Goal: Task Accomplishment & Management: Manage account settings

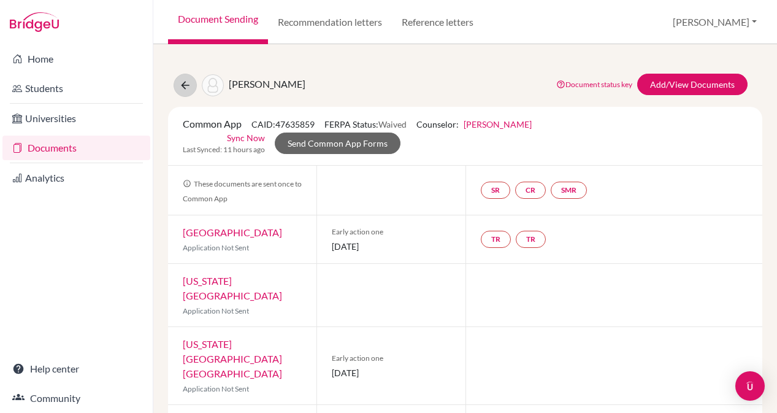
click at [188, 87] on icon at bounding box center [185, 85] width 12 height 12
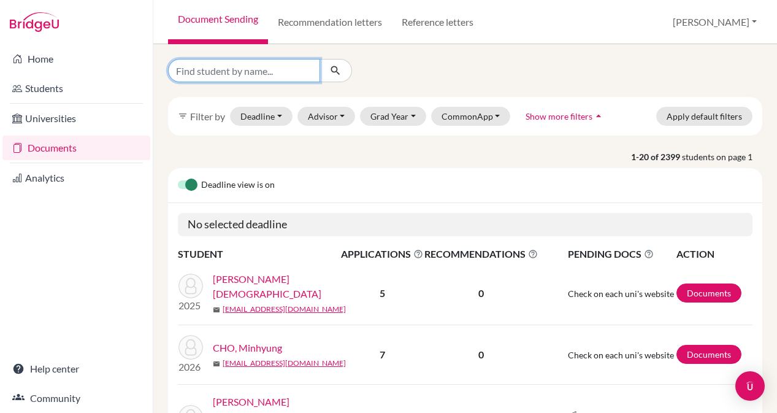
click at [222, 77] on input "Find student by name..." at bounding box center [244, 70] width 152 height 23
type input "Upp Samhita"
click at [335, 70] on button "submit" at bounding box center [335, 70] width 32 height 23
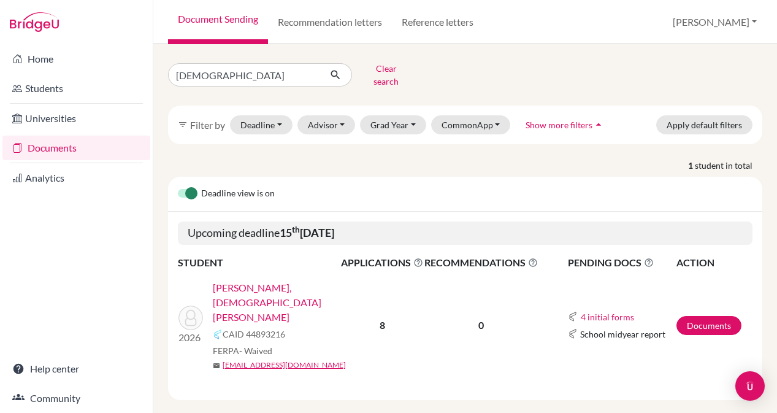
click at [254, 284] on link "UPPALAPATI, Samhita Savitri" at bounding box center [281, 302] width 136 height 44
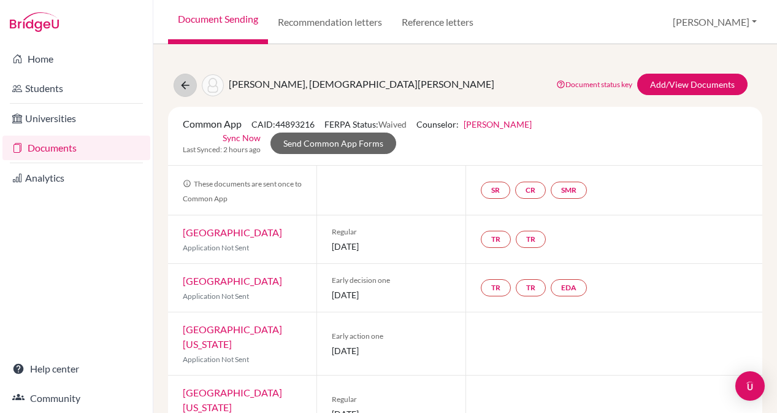
click at [185, 83] on icon at bounding box center [185, 85] width 12 height 12
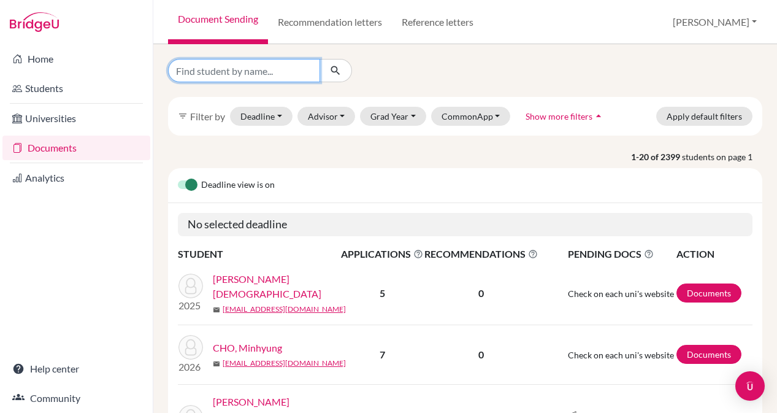
click at [271, 80] on input "Find student by name..." at bounding box center [244, 70] width 152 height 23
type input "DAI Xi"
click at [335, 70] on button "submit" at bounding box center [335, 70] width 32 height 23
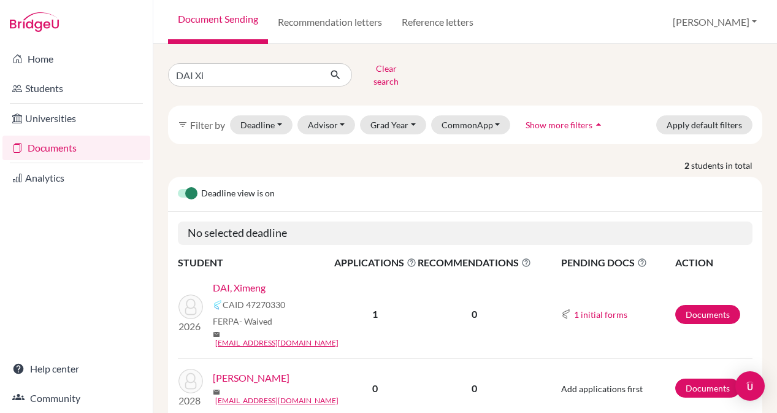
click at [251, 280] on link "DAI, Ximeng" at bounding box center [239, 287] width 53 height 15
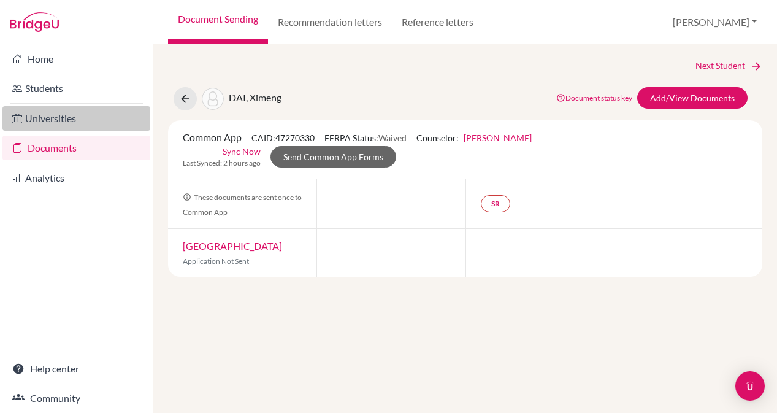
click at [56, 117] on link "Universities" at bounding box center [76, 118] width 148 height 25
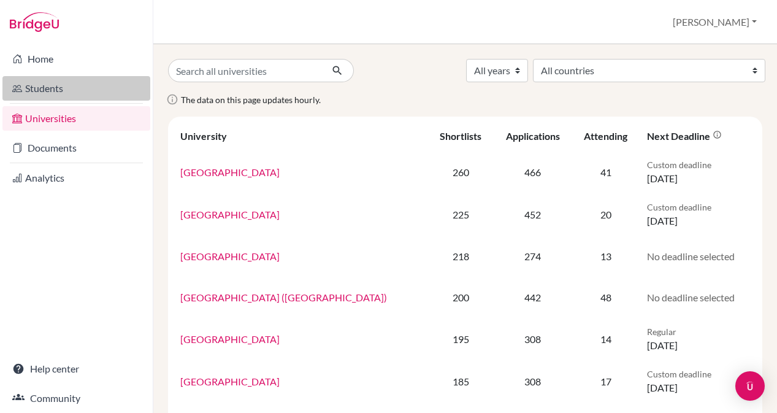
click at [44, 86] on link "Students" at bounding box center [76, 88] width 148 height 25
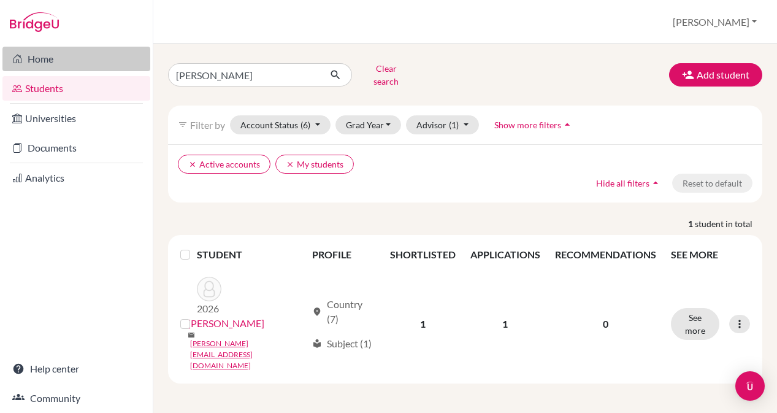
click at [34, 59] on link "Home" at bounding box center [76, 59] width 148 height 25
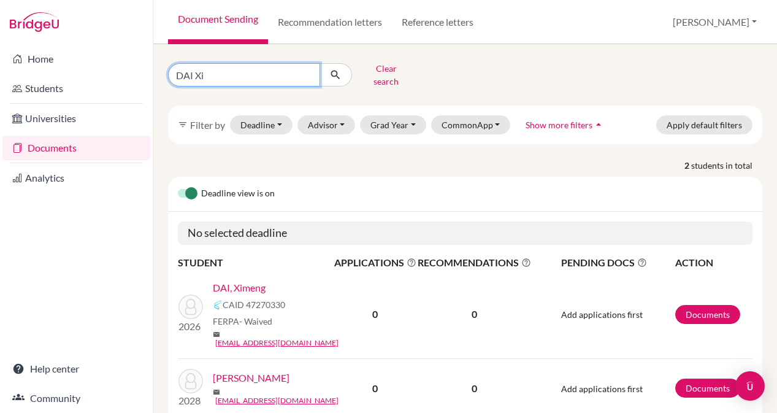
click at [257, 74] on input "DAI Xi" at bounding box center [244, 74] width 152 height 23
click at [246, 280] on link "DAI, Ximeng" at bounding box center [239, 287] width 53 height 15
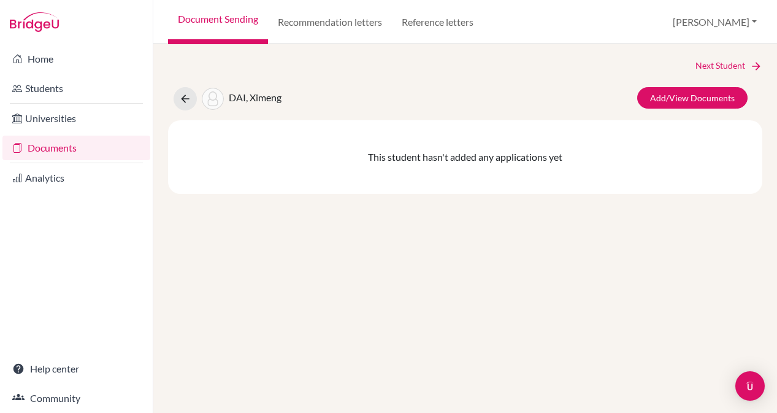
click at [294, 211] on div "Next Student DAI, Ximeng Add/View Documents This student hasn't added any appli…" at bounding box center [464, 228] width 623 height 368
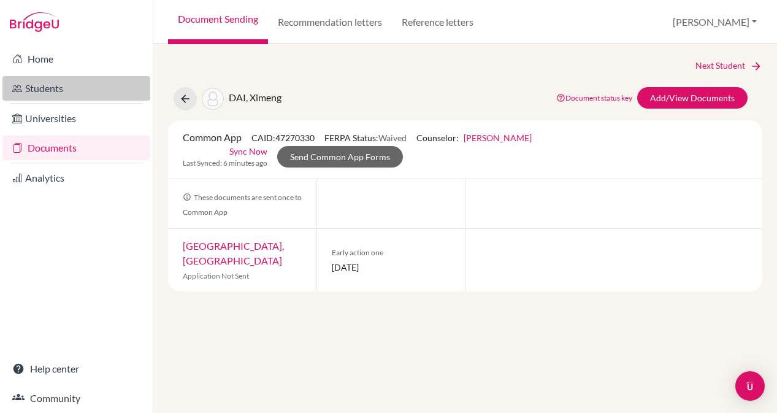
click at [45, 90] on link "Students" at bounding box center [76, 88] width 148 height 25
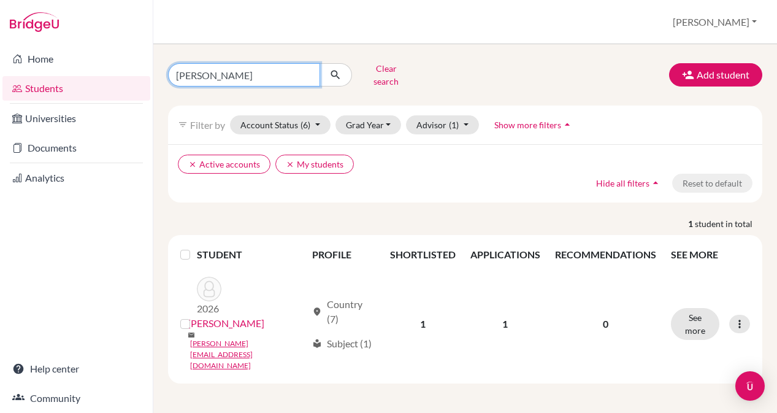
click at [231, 77] on input "mutaf sam" at bounding box center [244, 74] width 152 height 23
type input "m"
type input "DAI Xi"
click at [335, 70] on button "submit" at bounding box center [335, 74] width 32 height 23
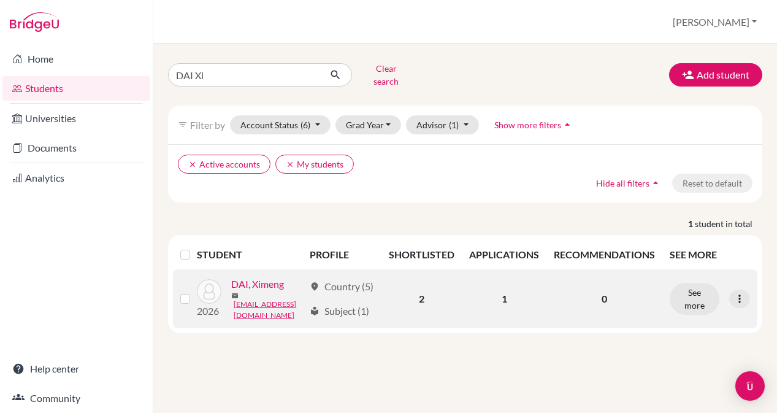
click at [231, 291] on link "DAI, Ximeng" at bounding box center [257, 283] width 53 height 15
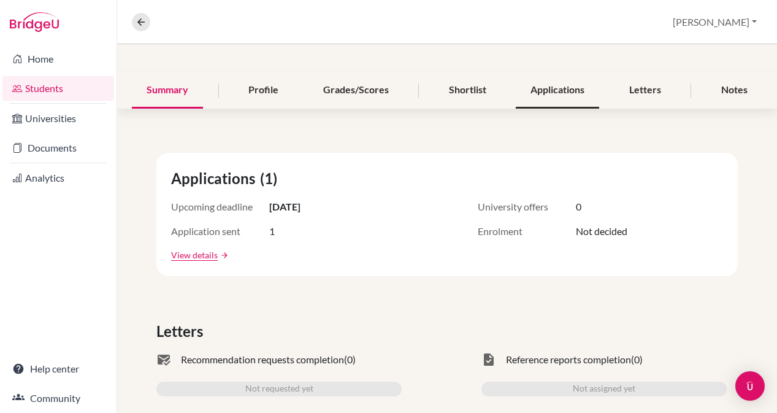
scroll to position [110, 0]
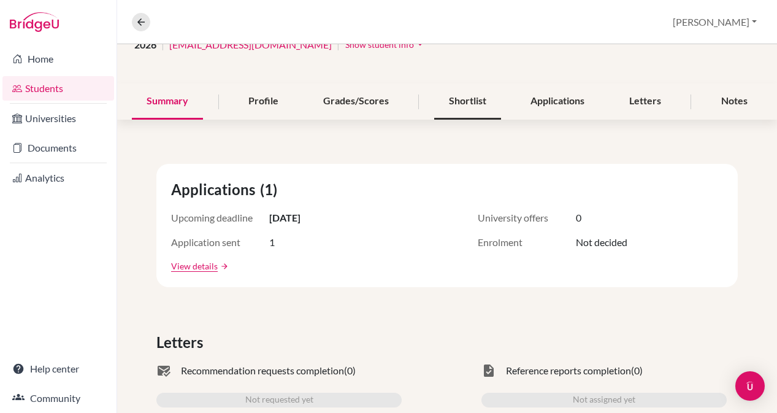
click at [484, 109] on div "Shortlist" at bounding box center [467, 101] width 67 height 36
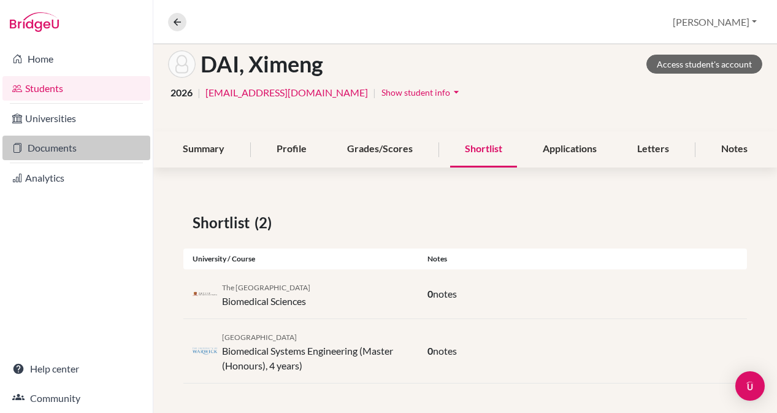
click at [75, 150] on link "Documents" at bounding box center [76, 147] width 148 height 25
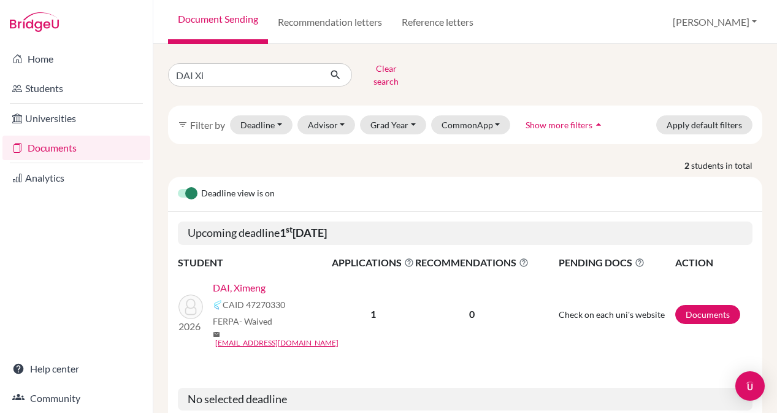
scroll to position [5, 0]
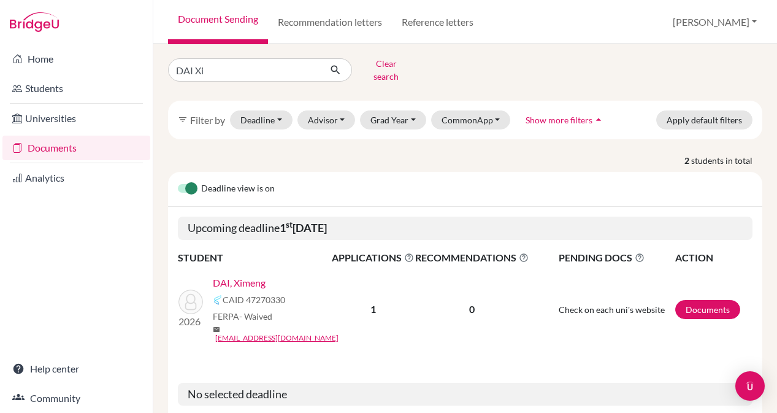
click at [248, 275] on link "DAI, Ximeng" at bounding box center [239, 282] width 53 height 15
click at [226, 61] on input "DAI Xi" at bounding box center [244, 69] width 152 height 23
type input "D"
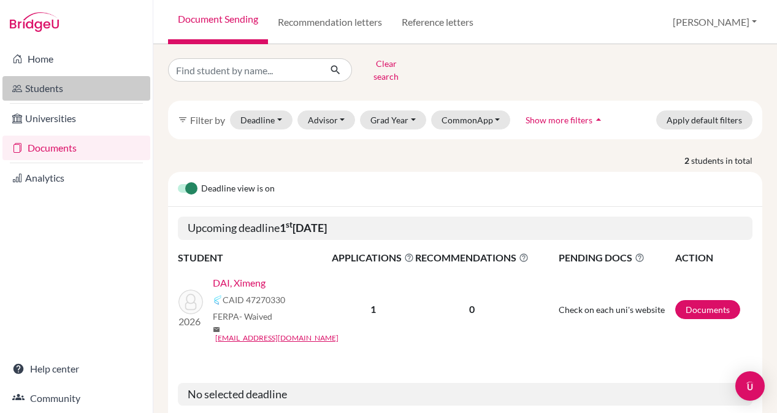
click at [44, 86] on link "Students" at bounding box center [76, 88] width 148 height 25
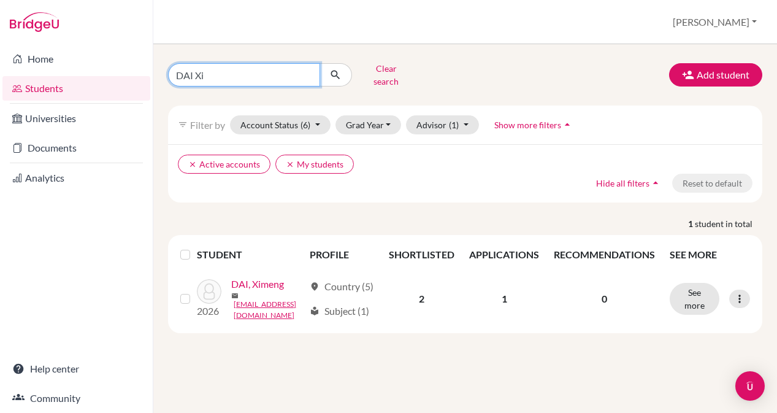
click at [226, 68] on input "DAI Xi" at bounding box center [244, 74] width 152 height 23
type input "D"
type input "Cabral Ric"
click at [335, 70] on button "submit" at bounding box center [335, 74] width 32 height 23
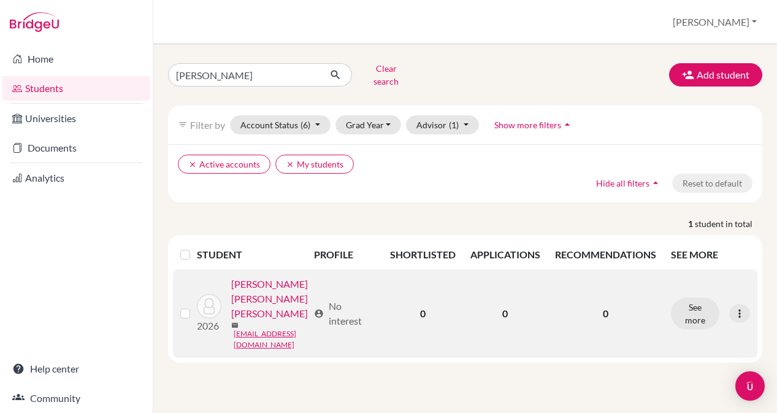
click at [236, 316] on link "CABRAL THOMPSON NETO, Ricardo" at bounding box center [269, 298] width 77 height 44
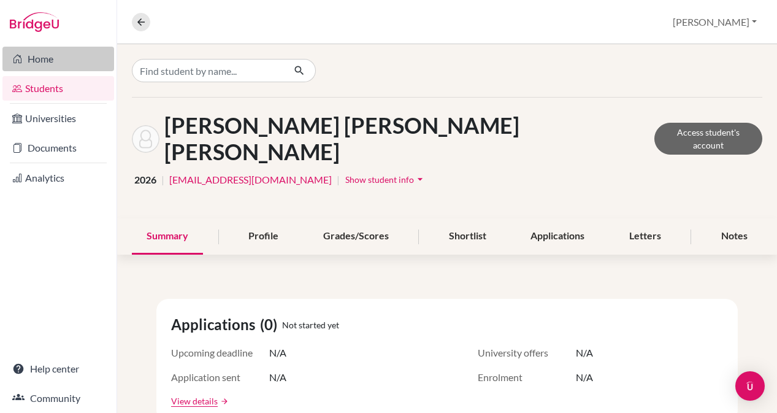
click at [36, 61] on link "Home" at bounding box center [58, 59] width 112 height 25
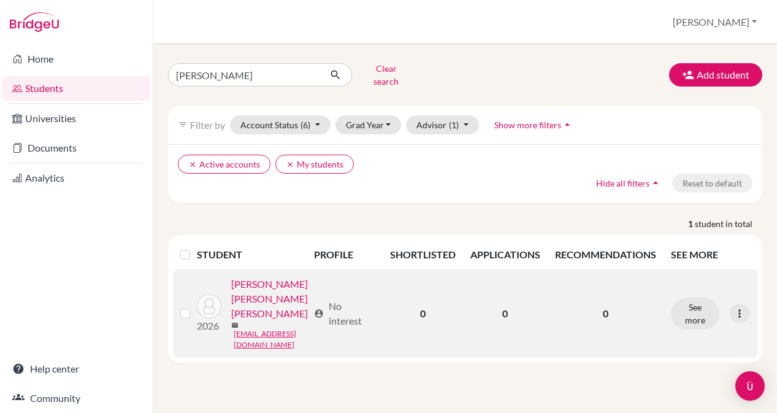
click at [273, 315] on link "CABRAL THOMPSON NETO, Ricardo" at bounding box center [269, 298] width 77 height 44
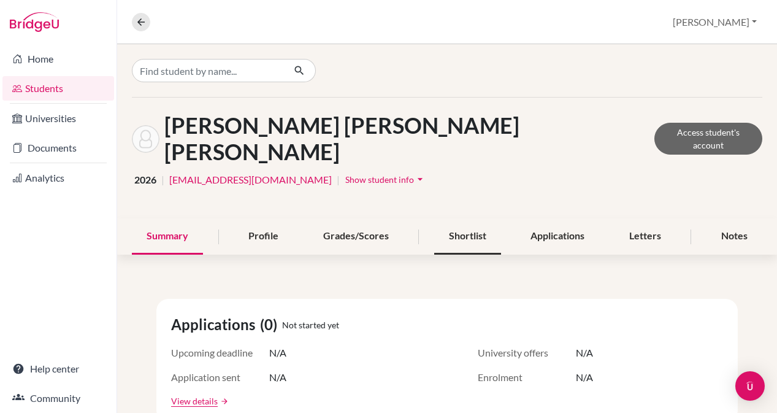
click at [463, 218] on div "Shortlist" at bounding box center [467, 236] width 67 height 36
